Goal: Information Seeking & Learning: Find specific fact

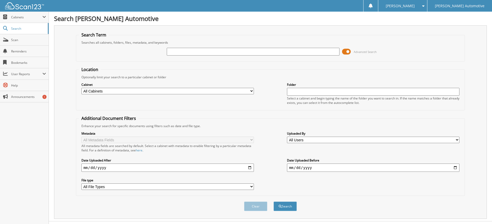
click at [173, 53] on input "text" at bounding box center [253, 52] width 172 height 8
type input "[PERSON_NAME]"
click at [273, 202] on button "Search" at bounding box center [284, 207] width 23 height 10
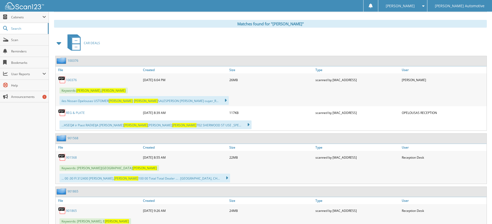
click at [72, 81] on link "100376" at bounding box center [71, 80] width 11 height 4
